Goal: Task Accomplishment & Management: Use online tool/utility

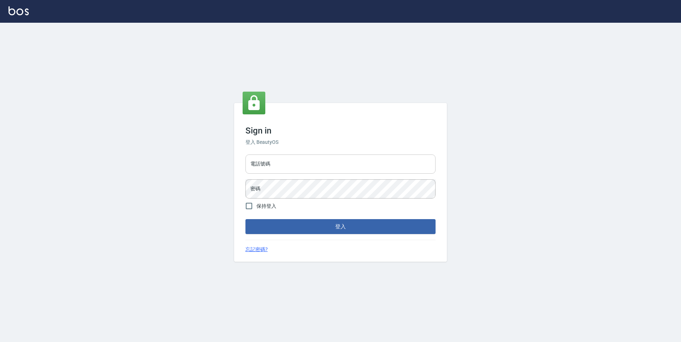
click at [286, 155] on input "電話號碼" at bounding box center [341, 163] width 190 height 19
type input "0932038180"
click at [246, 219] on button "登入" at bounding box center [341, 226] width 190 height 15
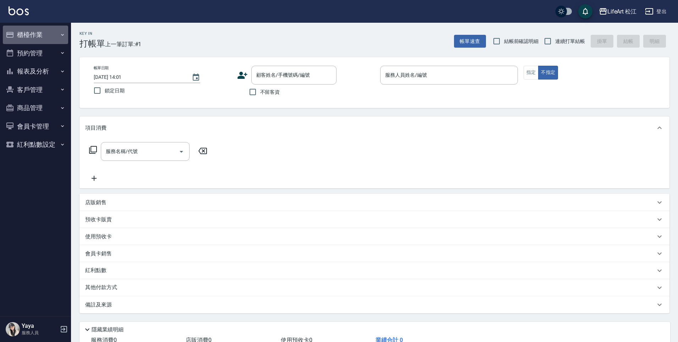
click at [24, 35] on button "櫃檯作業" at bounding box center [35, 35] width 65 height 18
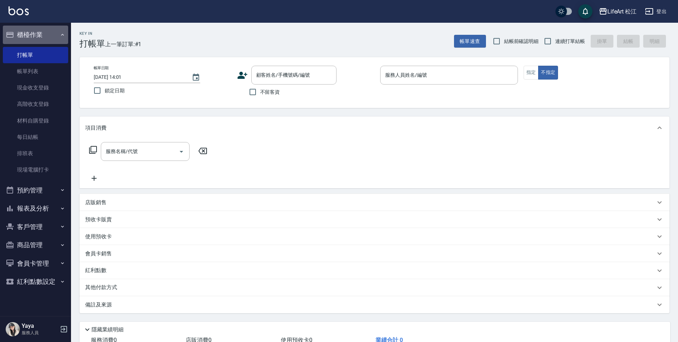
click at [24, 35] on button "櫃檯作業" at bounding box center [35, 35] width 65 height 18
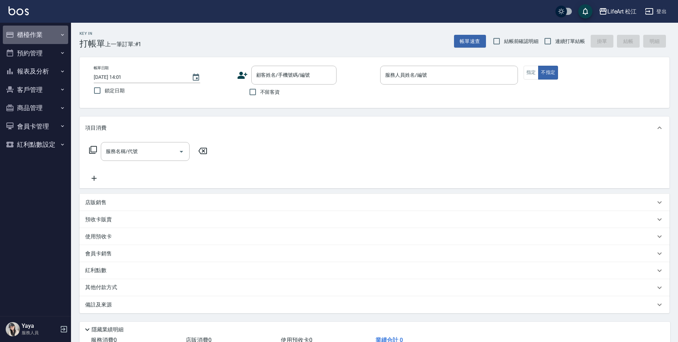
click at [24, 35] on button "櫃檯作業" at bounding box center [35, 35] width 65 height 18
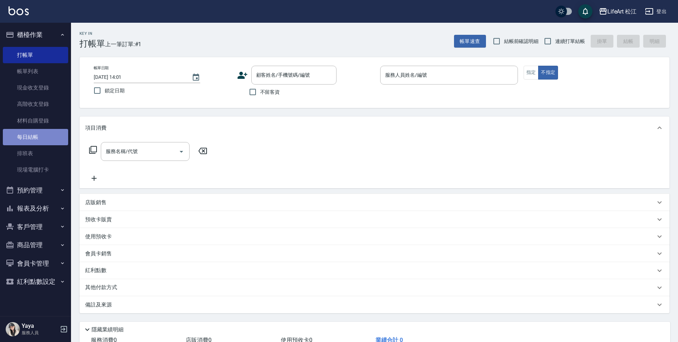
click at [35, 141] on link "每日結帳" at bounding box center [35, 137] width 65 height 16
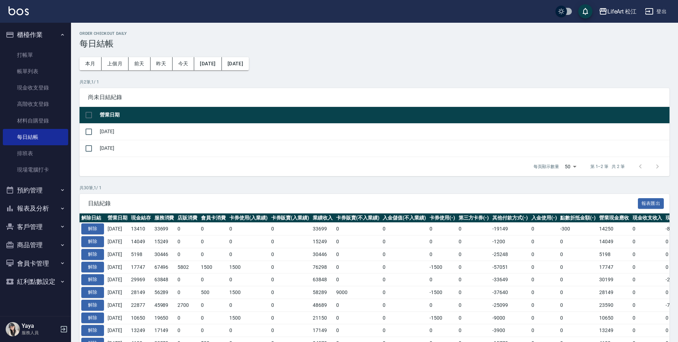
click at [37, 208] on button "報表及分析" at bounding box center [35, 208] width 65 height 18
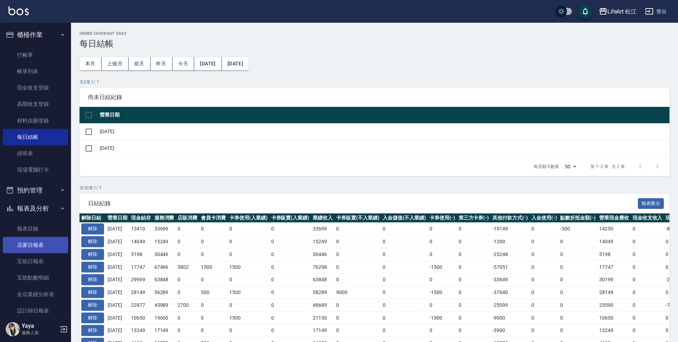
click at [40, 248] on link "店家日報表" at bounding box center [35, 245] width 65 height 16
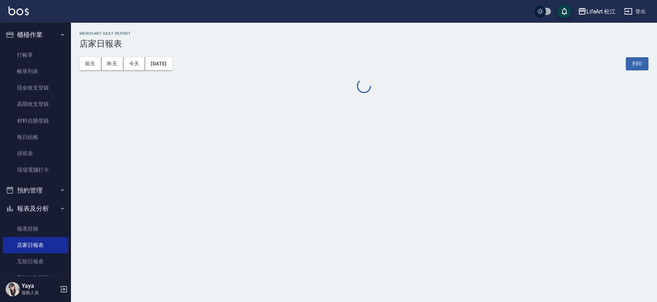
click at [655, 300] on div "LifeArt 松江 [DATE] 店家日報表 列印時間： [DATE][PHONE_NUMBER]:01 Merchant Daily Report 店家日…" at bounding box center [328, 151] width 657 height 302
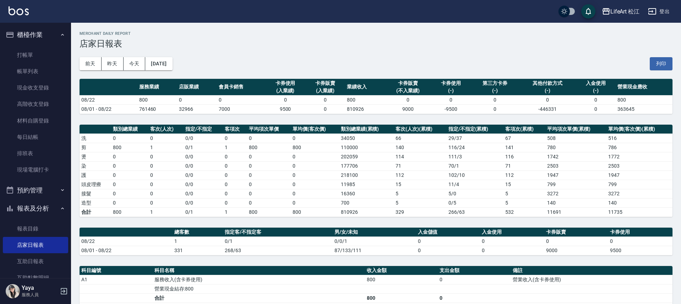
click at [198, 172] on td "0 / 0" at bounding box center [202, 174] width 39 height 9
click at [169, 64] on button "[DATE]" at bounding box center [158, 63] width 27 height 13
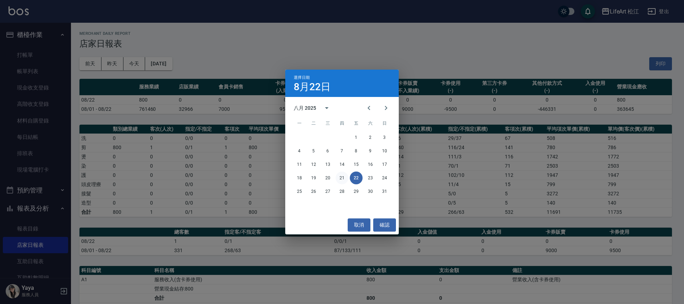
click at [342, 175] on button "21" at bounding box center [342, 177] width 13 height 13
